Goal: Check status: Check status

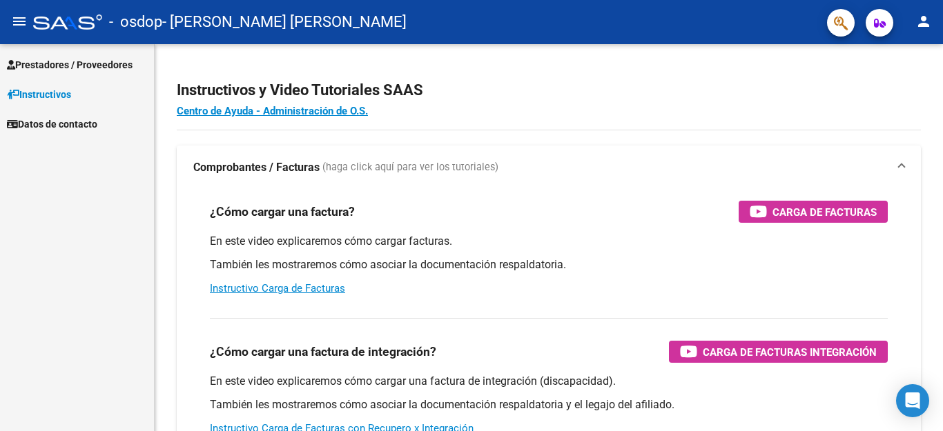
click at [109, 61] on span "Prestadores / Proveedores" at bounding box center [70, 64] width 126 height 15
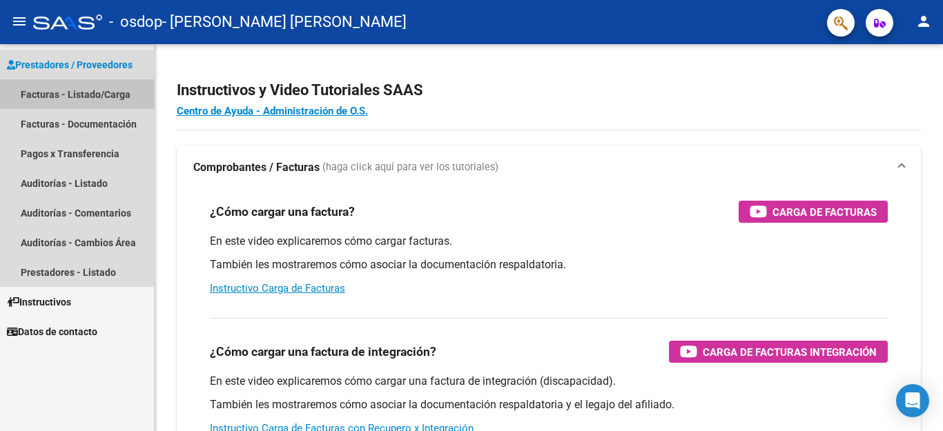
click at [90, 93] on link "Facturas - Listado/Carga" at bounding box center [77, 94] width 154 height 30
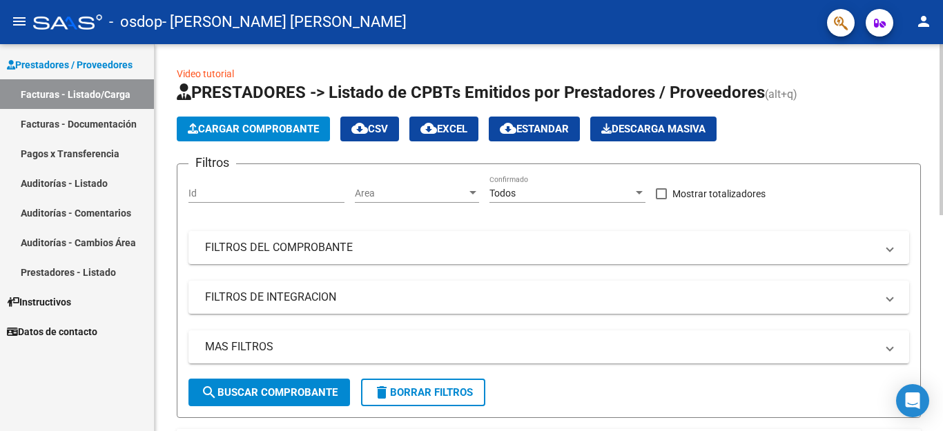
scroll to position [401, 0]
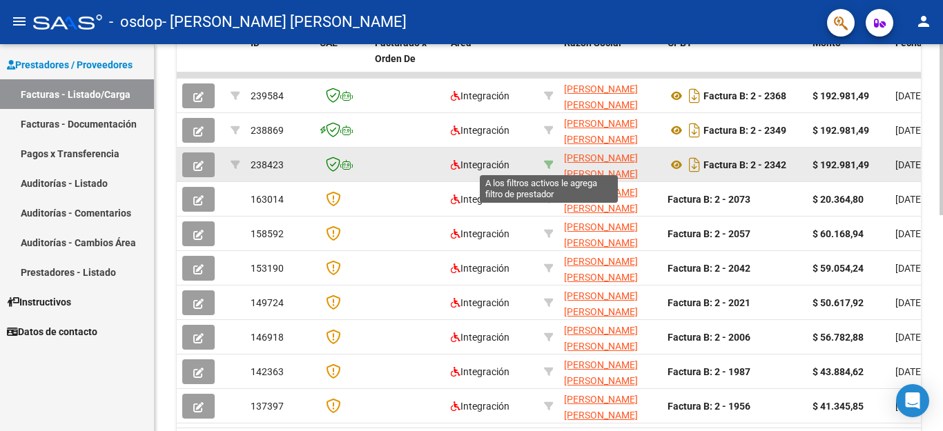
click at [547, 163] on icon at bounding box center [549, 165] width 10 height 10
type input "20292830727"
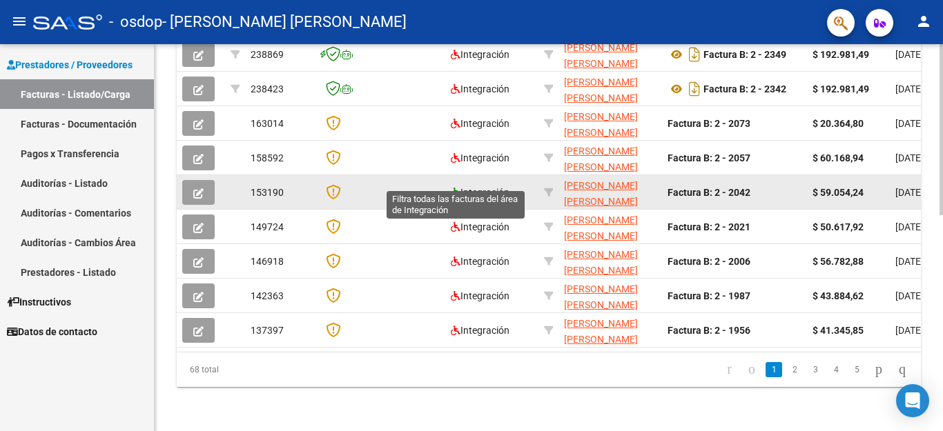
scroll to position [282, 0]
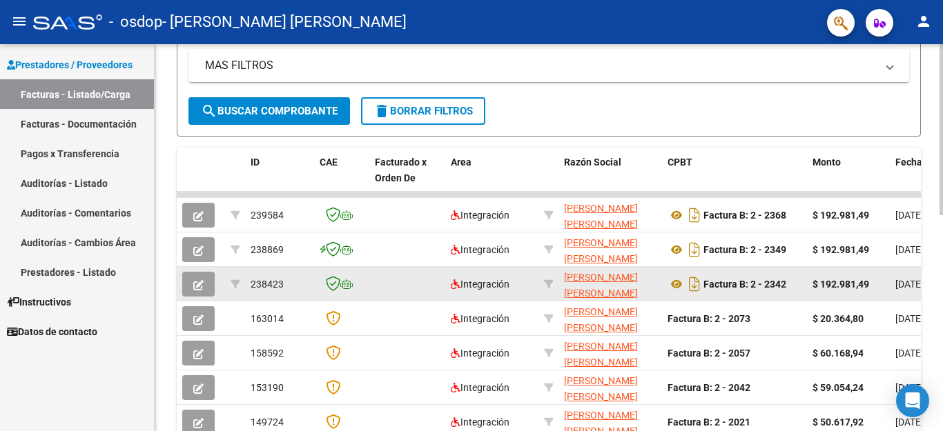
click at [732, 288] on strong "Factura B: 2 - 2342" at bounding box center [744, 284] width 83 height 11
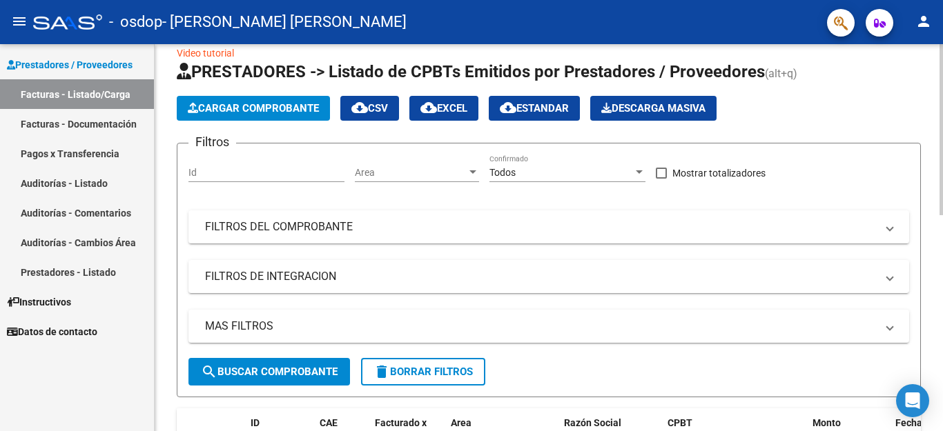
scroll to position [6, 0]
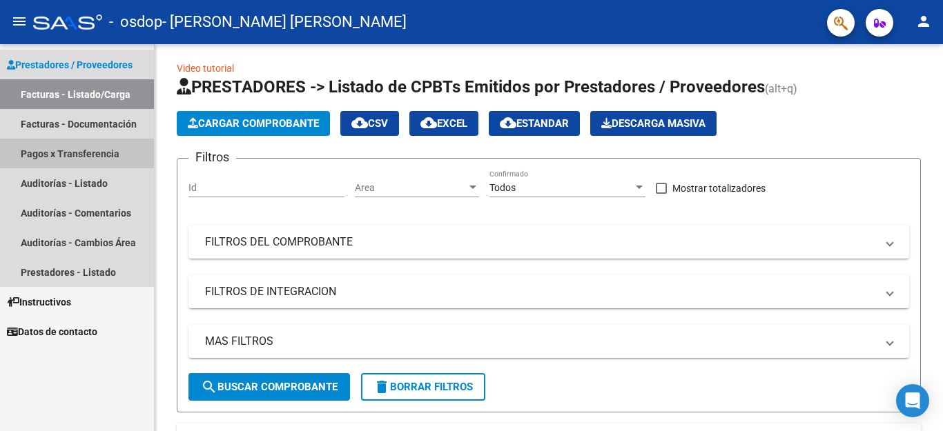
click at [73, 150] on link "Pagos x Transferencia" at bounding box center [77, 154] width 154 height 30
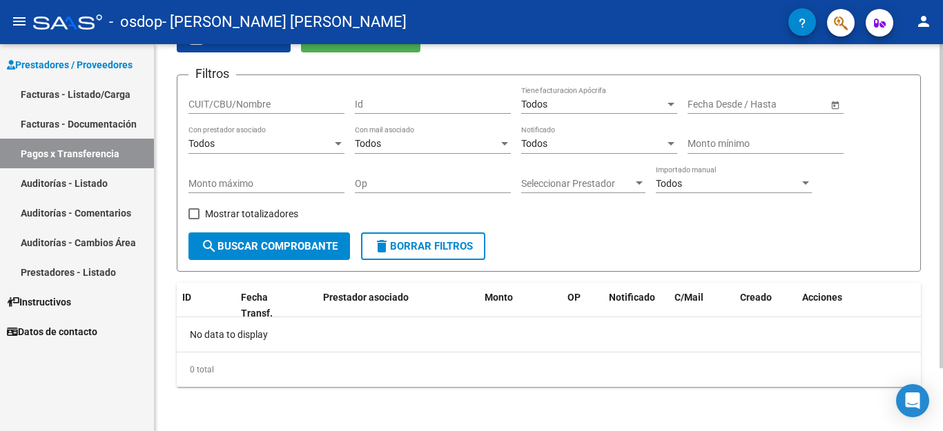
click at [267, 239] on button "search Buscar Comprobante" at bounding box center [269, 247] width 162 height 28
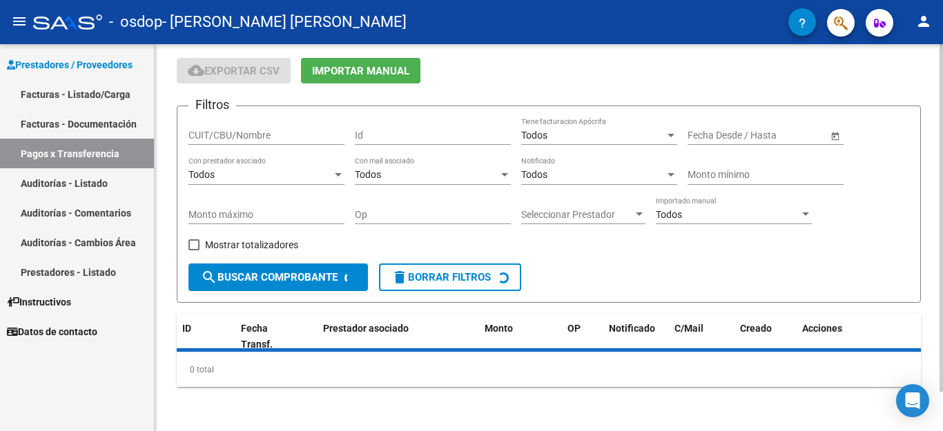
scroll to position [75, 0]
